Goal: Use online tool/utility: Utilize a website feature to perform a specific function

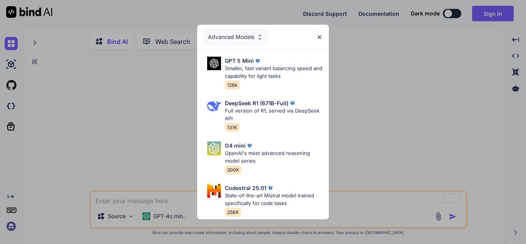
click at [320, 34] on img at bounding box center [319, 37] width 7 height 7
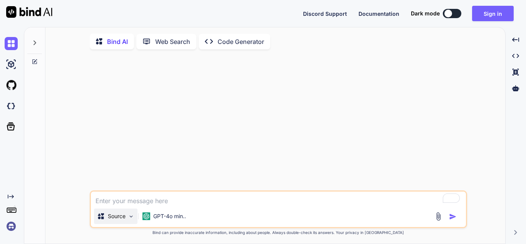
click at [135, 223] on div "Source" at bounding box center [116, 215] width 44 height 15
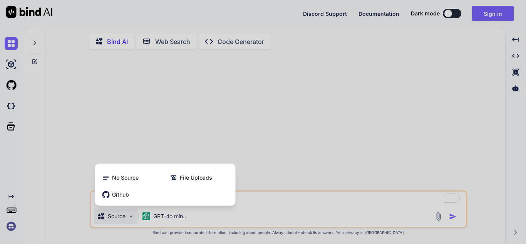
click at [209, 220] on div at bounding box center [263, 122] width 526 height 244
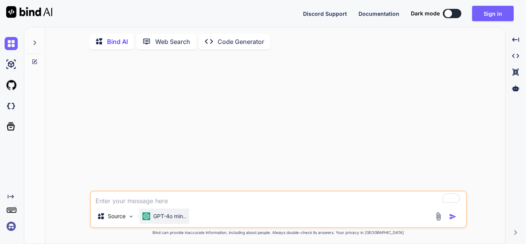
click at [162, 219] on p "GPT-4o min.." at bounding box center [169, 216] width 33 height 8
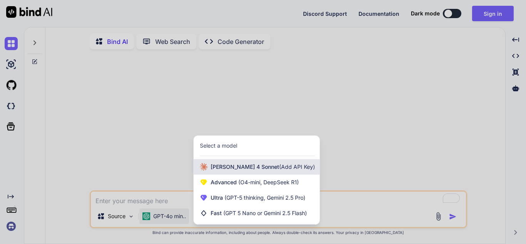
click at [242, 170] on span "[PERSON_NAME] 4 Sonnet (Add API Key)" at bounding box center [263, 167] width 104 height 8
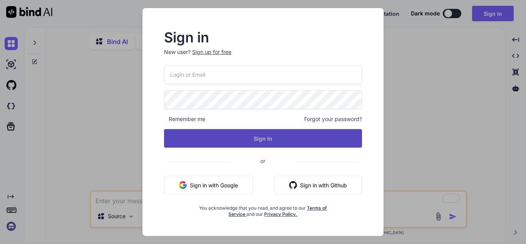
type textarea "x"
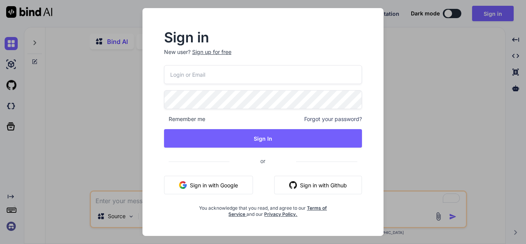
click at [215, 183] on button "Sign in with Google" at bounding box center [208, 185] width 89 height 18
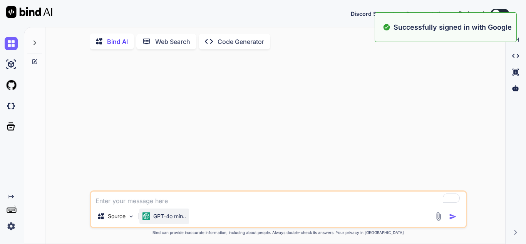
click at [179, 223] on div "GPT-4o min.." at bounding box center [164, 215] width 50 height 15
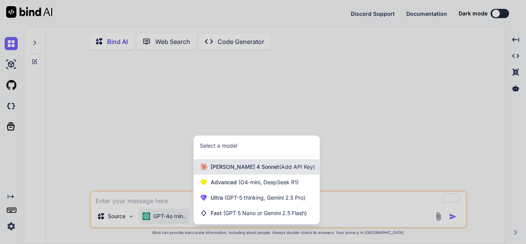
click at [220, 164] on div "[PERSON_NAME] 4 Sonnet (Add API Key)" at bounding box center [257, 166] width 126 height 15
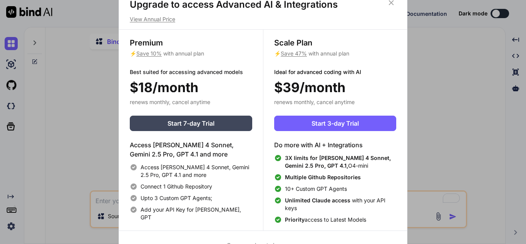
click at [390, 3] on icon at bounding box center [391, 2] width 5 height 5
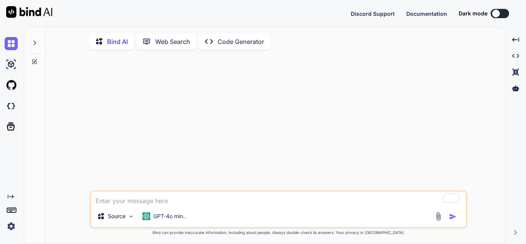
click at [246, 201] on textarea "To enrich screen reader interactions, please activate Accessibility in Grammarl…" at bounding box center [278, 198] width 375 height 14
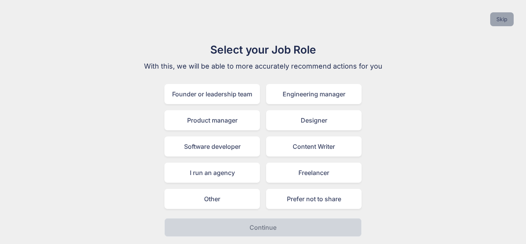
click at [505, 15] on button "Skip" at bounding box center [501, 19] width 23 height 14
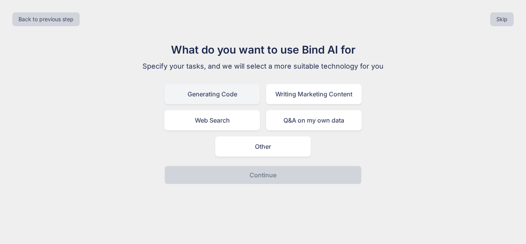
click at [211, 94] on div "Generating Code" at bounding box center [212, 94] width 96 height 20
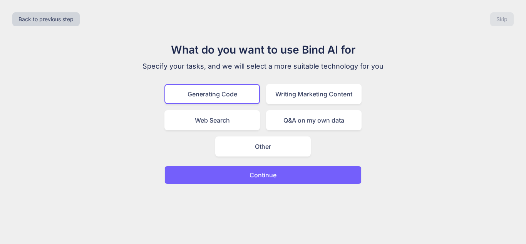
click at [287, 176] on button "Continue" at bounding box center [262, 175] width 197 height 18
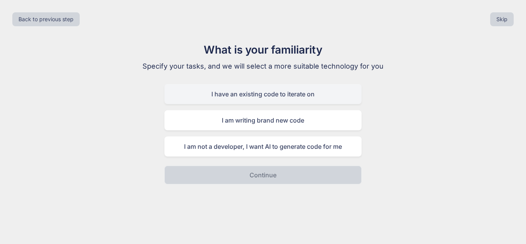
click at [263, 93] on div "I have an existing code to iterate on" at bounding box center [262, 94] width 197 height 20
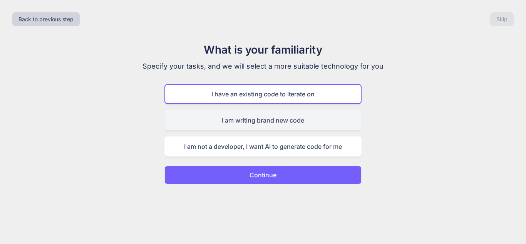
click at [263, 127] on div "I am writing brand new code" at bounding box center [262, 120] width 197 height 20
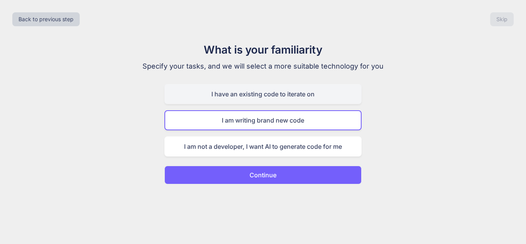
click at [267, 94] on div "I have an existing code to iterate on" at bounding box center [262, 94] width 197 height 20
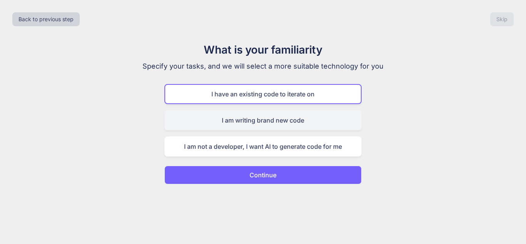
click at [283, 124] on div "I am writing brand new code" at bounding box center [262, 120] width 197 height 20
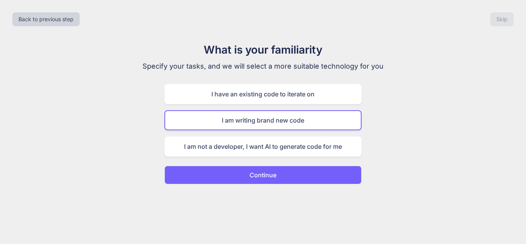
click at [280, 168] on button "Continue" at bounding box center [262, 175] width 197 height 18
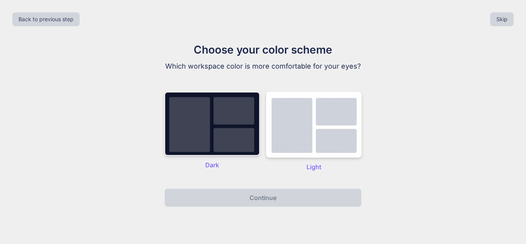
click at [208, 133] on img at bounding box center [212, 124] width 96 height 64
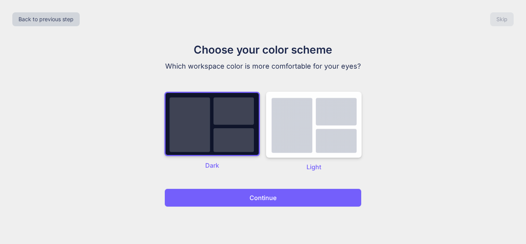
click at [275, 192] on button "Continue" at bounding box center [262, 197] width 197 height 18
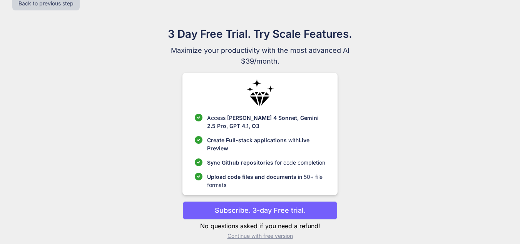
scroll to position [24, 0]
